Goal: Task Accomplishment & Management: Manage account settings

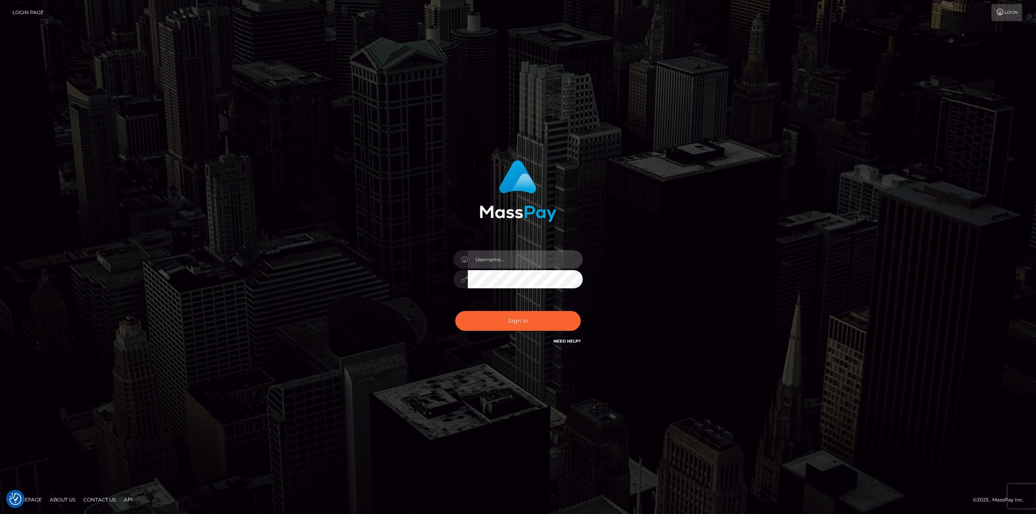
click at [502, 258] on input "text" at bounding box center [525, 259] width 115 height 18
type input "Ahmed"
click at [527, 329] on button "Sign in" at bounding box center [517, 321] width 125 height 20
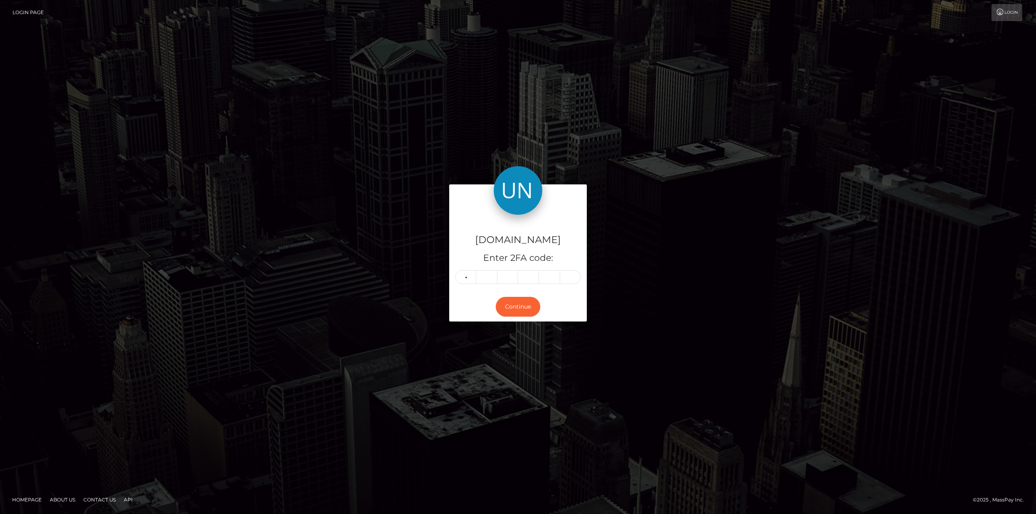
type input "3"
type input "4"
type input "3"
type input "2"
type input "4"
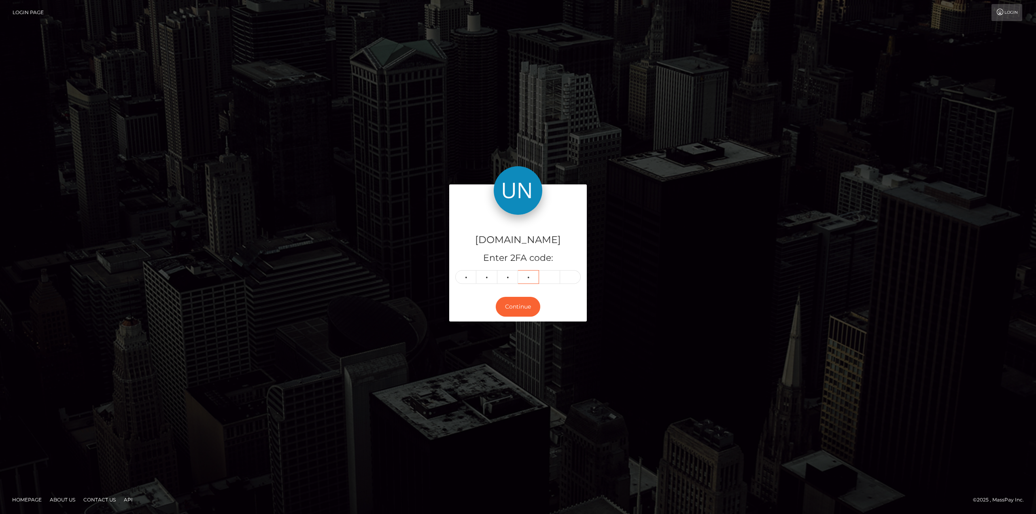
type input "7"
type input "3"
type input "0"
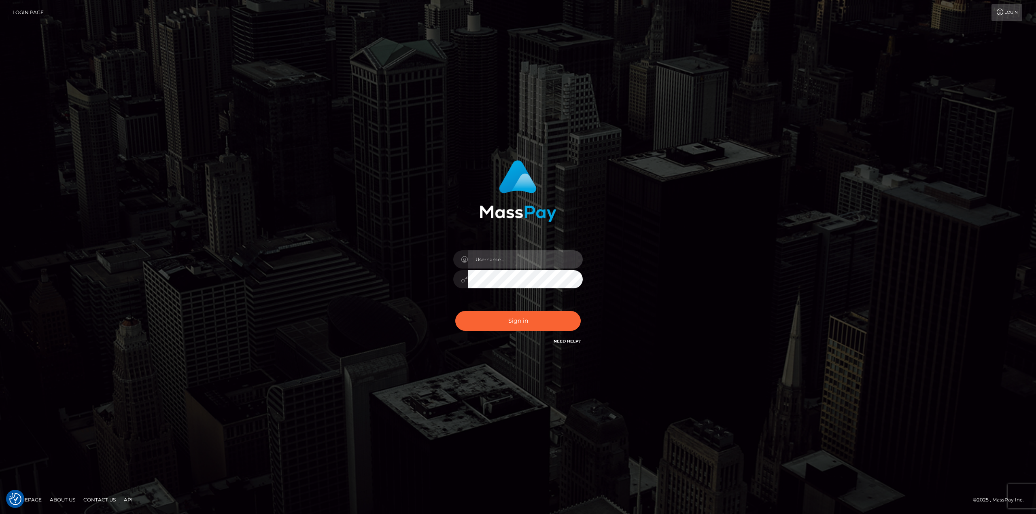
click at [506, 257] on input "text" at bounding box center [525, 259] width 115 height 18
type input "Ahmed"
click at [539, 327] on button "Sign in" at bounding box center [517, 321] width 125 height 20
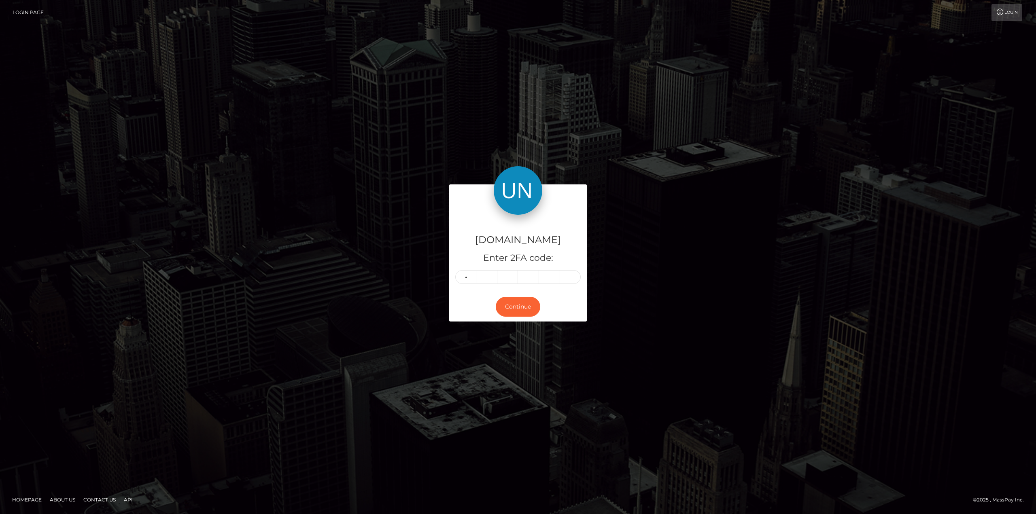
type input "0"
type input "6"
type input "9"
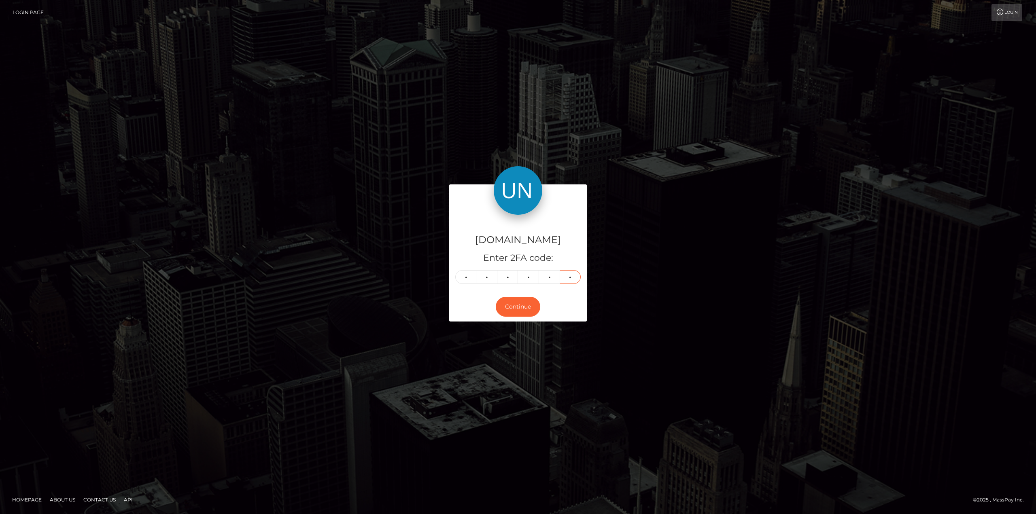
type input "6"
